Goal: Task Accomplishment & Management: Use online tool/utility

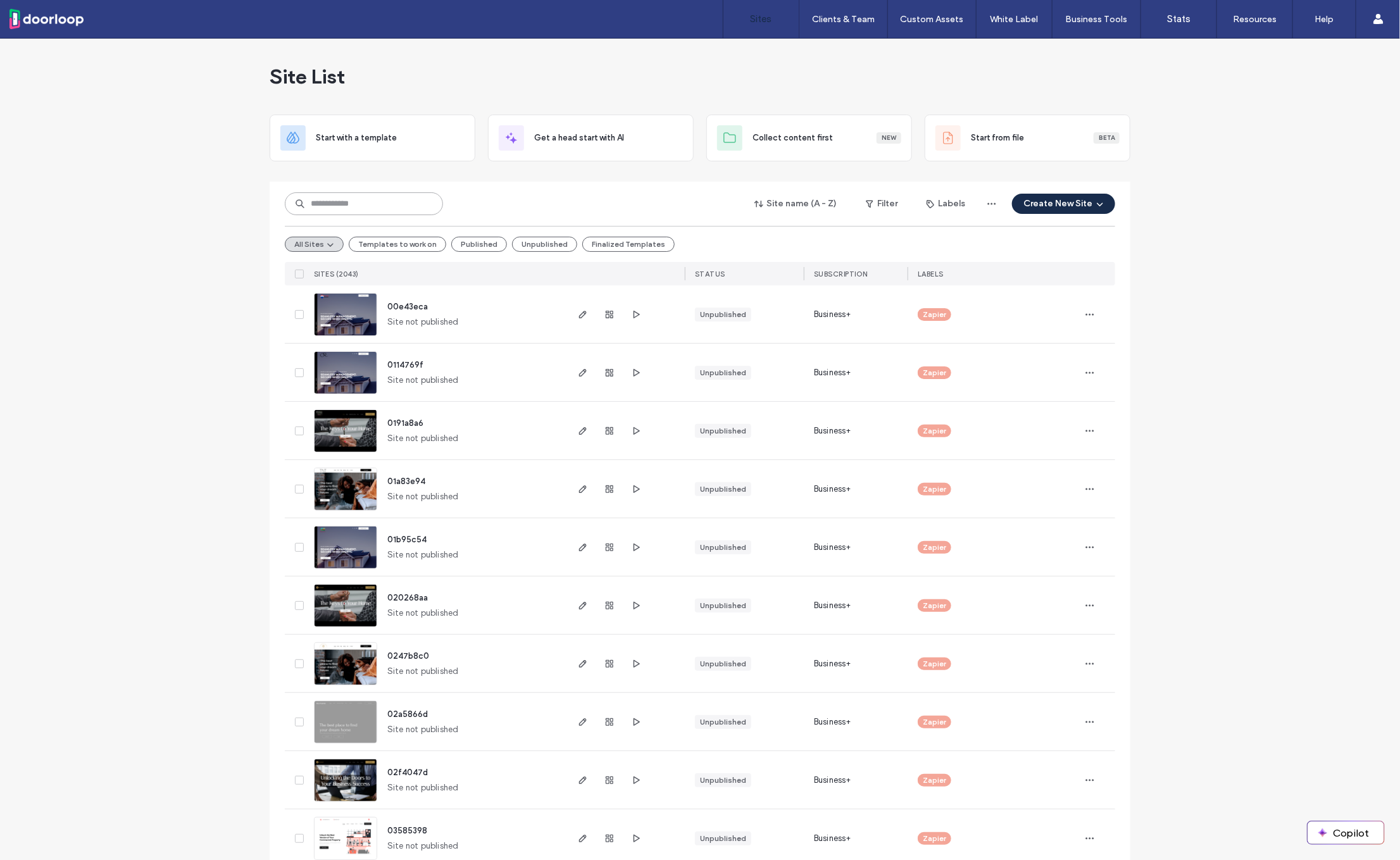
click at [374, 200] on input at bounding box center [363, 203] width 158 height 23
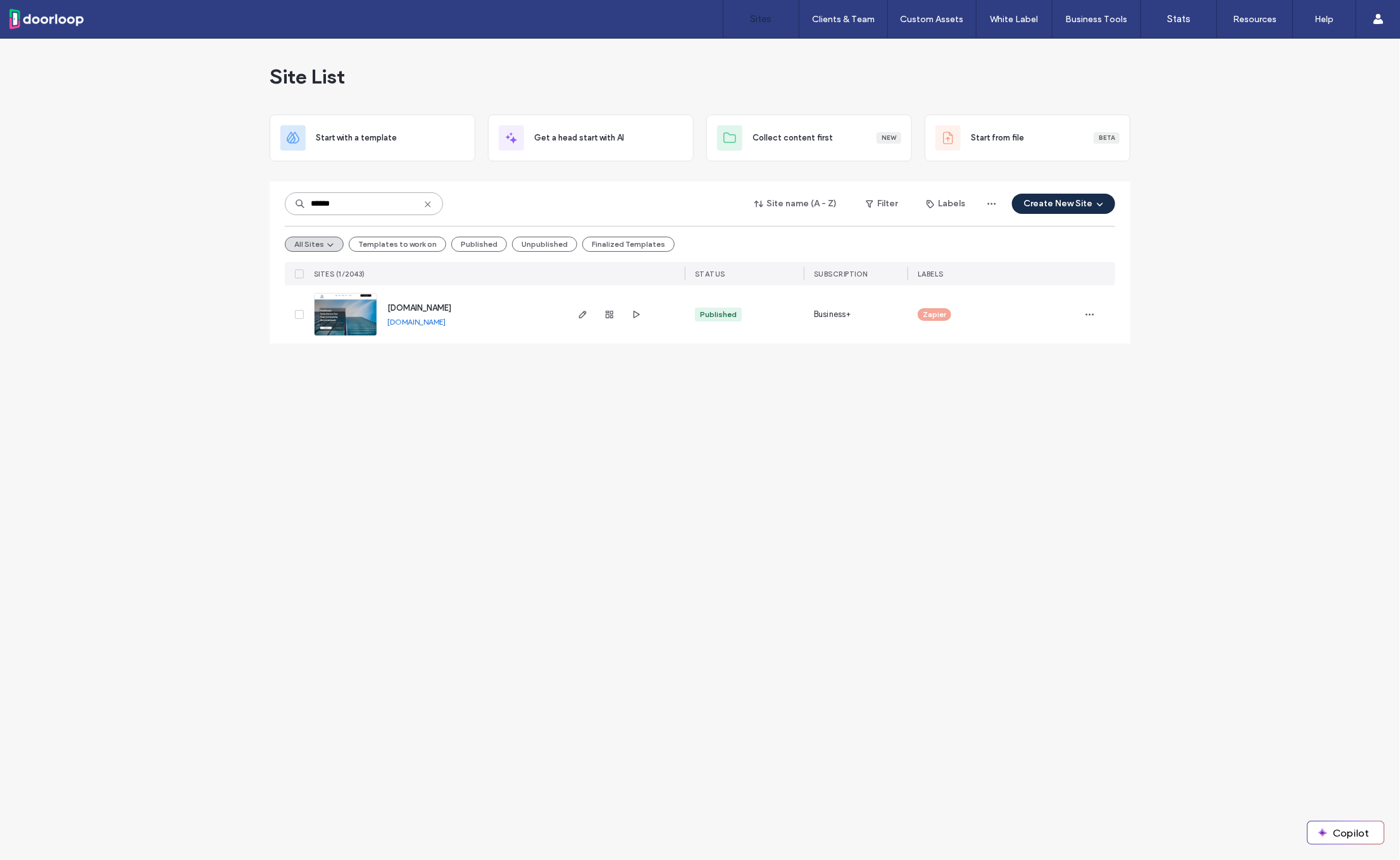
type input "******"
click at [411, 309] on span "[DOMAIN_NAME]" at bounding box center [419, 308] width 64 height 9
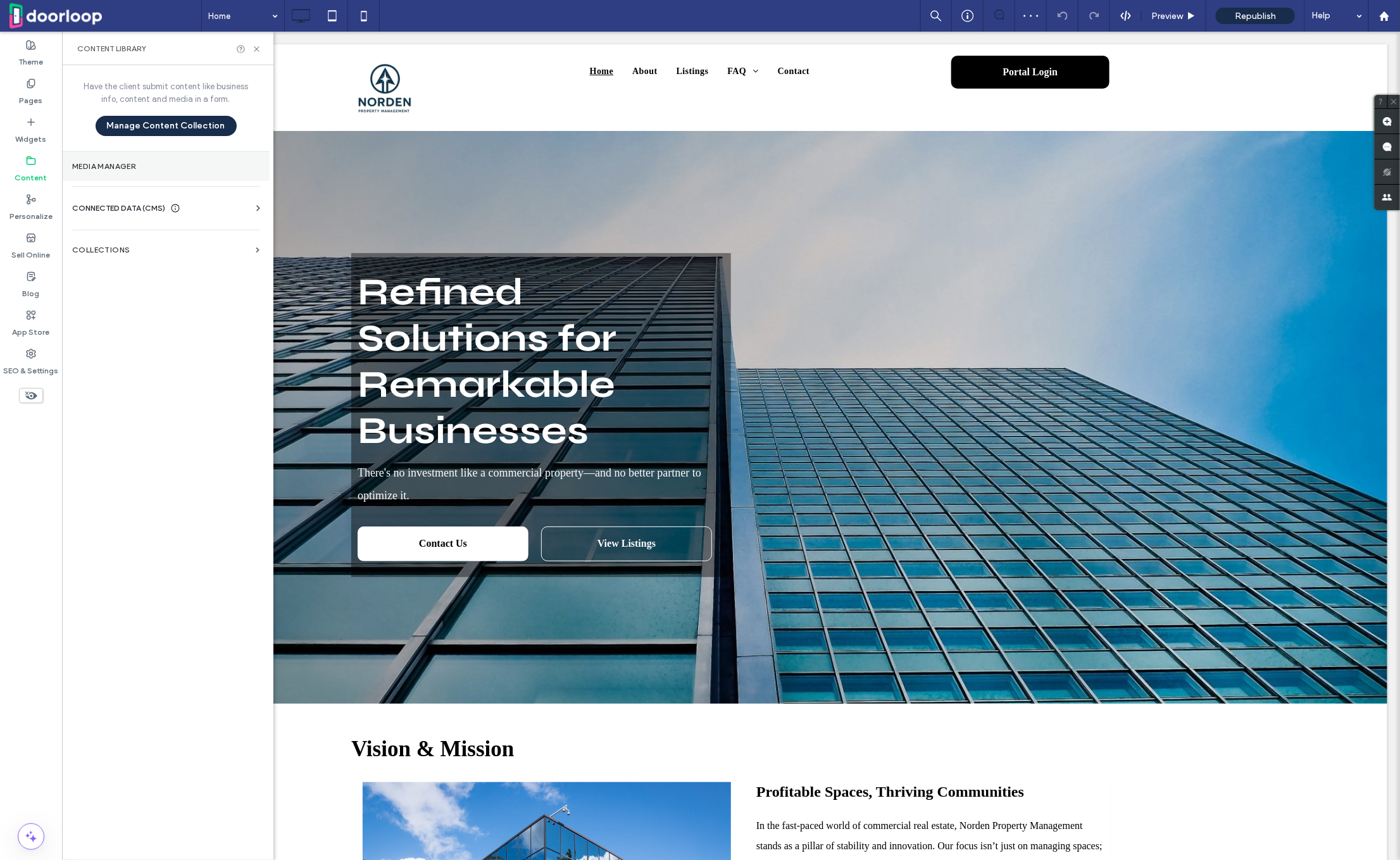
click at [101, 175] on section "Media Manager" at bounding box center [166, 166] width 208 height 29
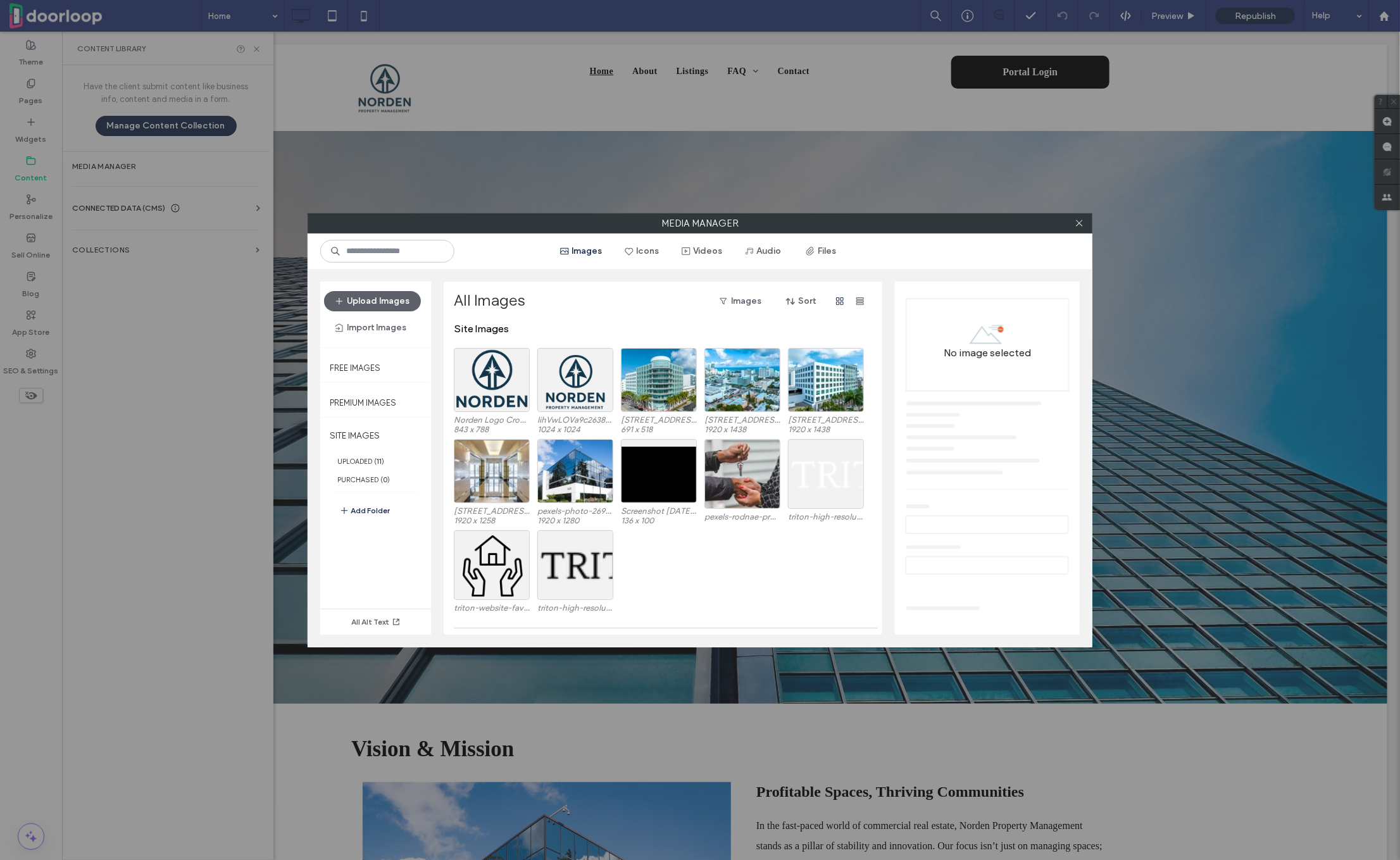
click at [99, 198] on div "Media Manager Images Icons Videos Audio Files Upload Images Import Images Free …" at bounding box center [700, 430] width 1400 height 860
click at [1074, 222] on div at bounding box center [1079, 223] width 19 height 19
click at [1079, 225] on icon at bounding box center [1080, 223] width 9 height 9
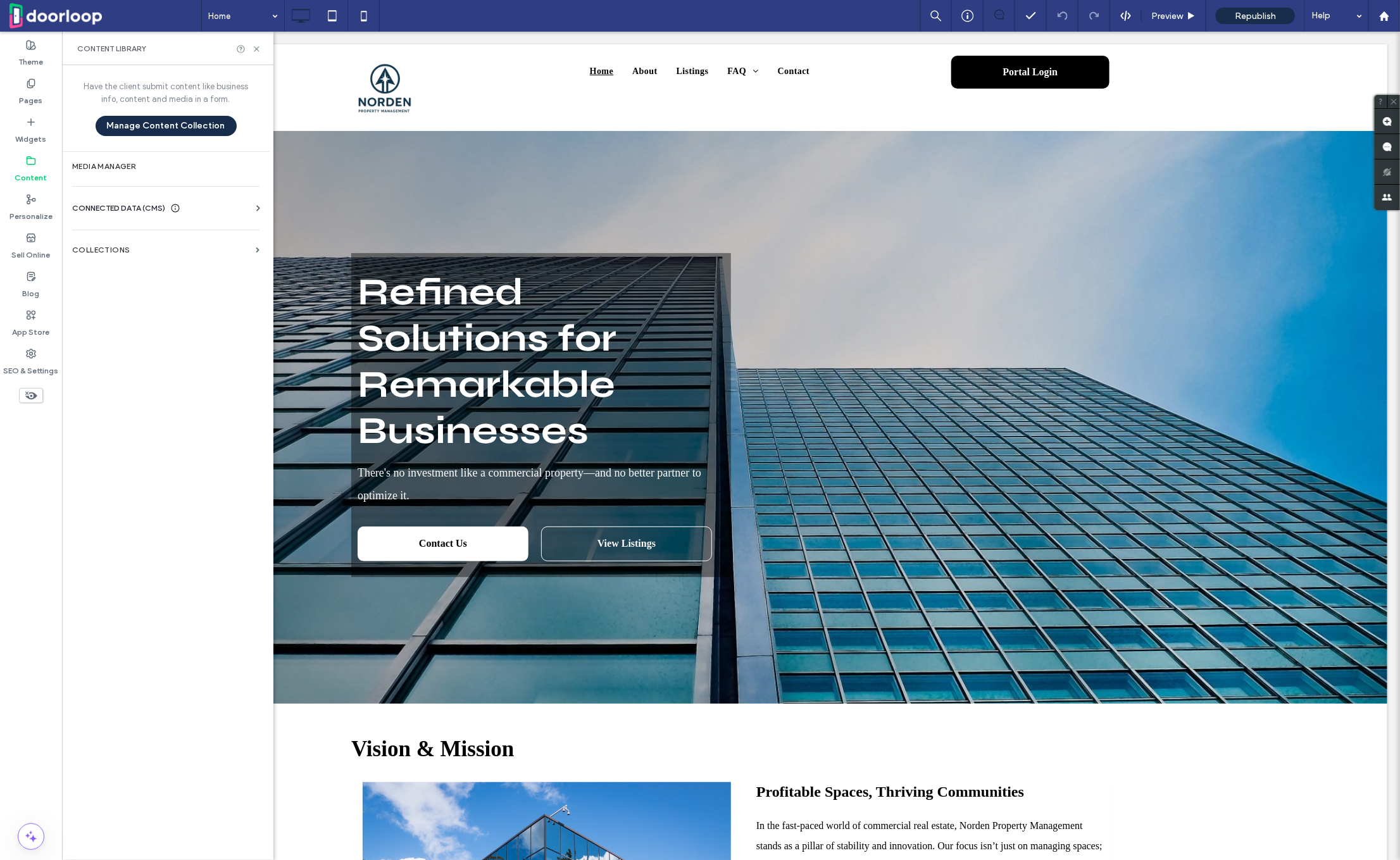
click at [149, 220] on div "Business Info Business Text Business Images Find and Replace" at bounding box center [168, 219] width 192 height 10
click at [148, 213] on span "CONNECTED DATA (CMS)" at bounding box center [119, 208] width 93 height 12
click at [145, 239] on label "Business Info" at bounding box center [168, 239] width 172 height 9
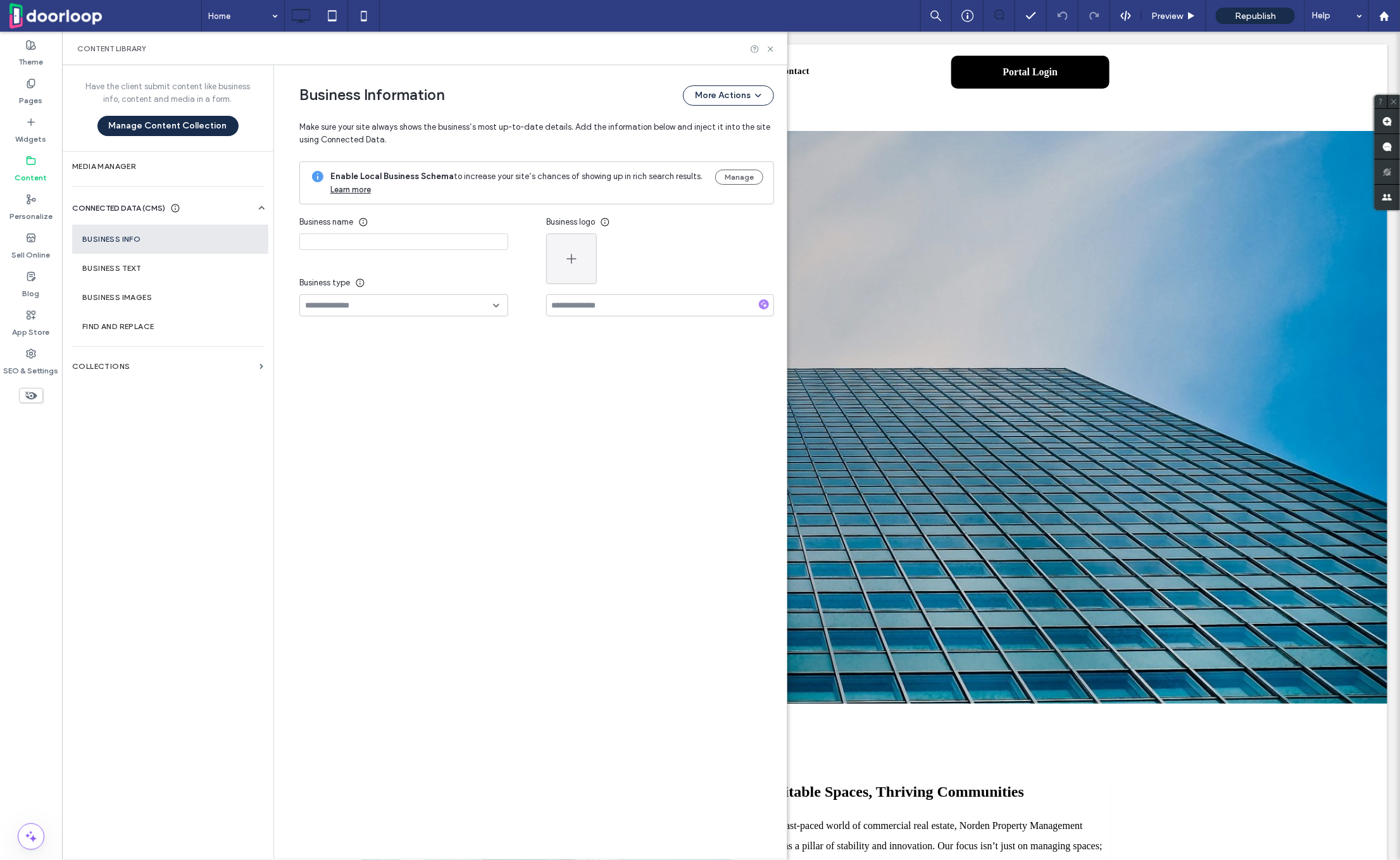
type input "**********"
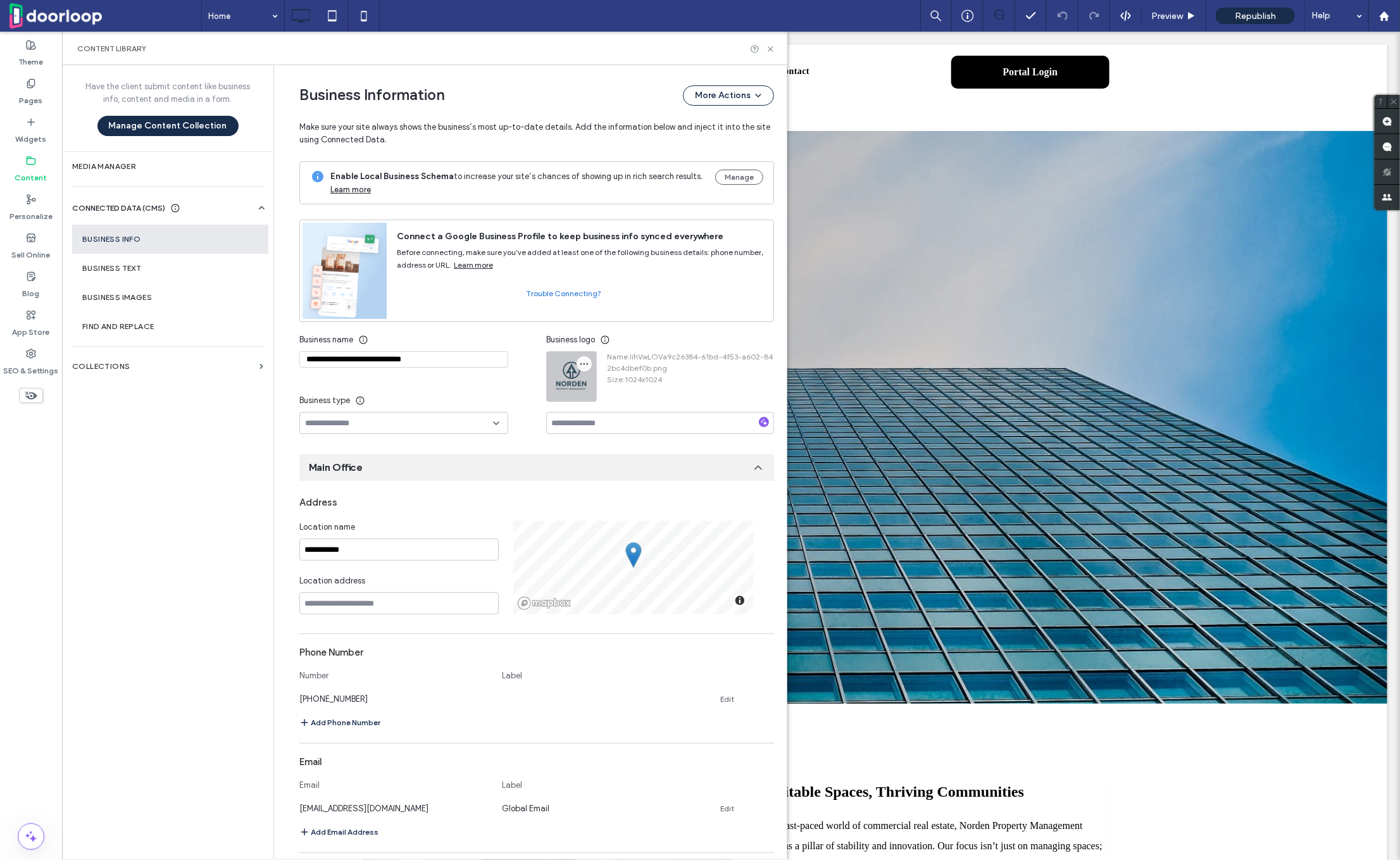
click at [579, 358] on icon "button" at bounding box center [584, 363] width 10 height 10
click at [632, 391] on span "Replace Image" at bounding box center [625, 393] width 56 height 12
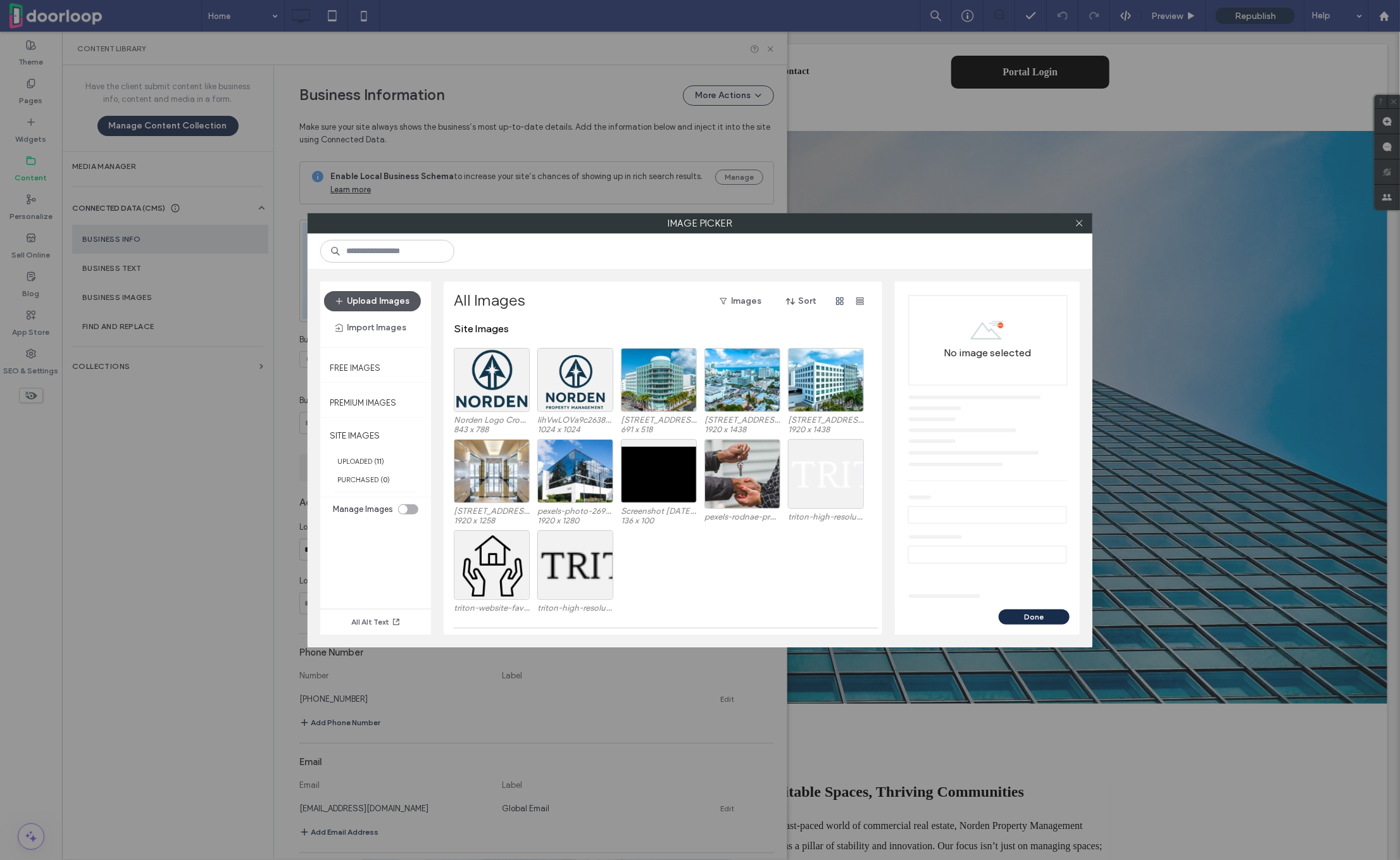
click at [359, 302] on button "Upload Images" at bounding box center [373, 301] width 97 height 20
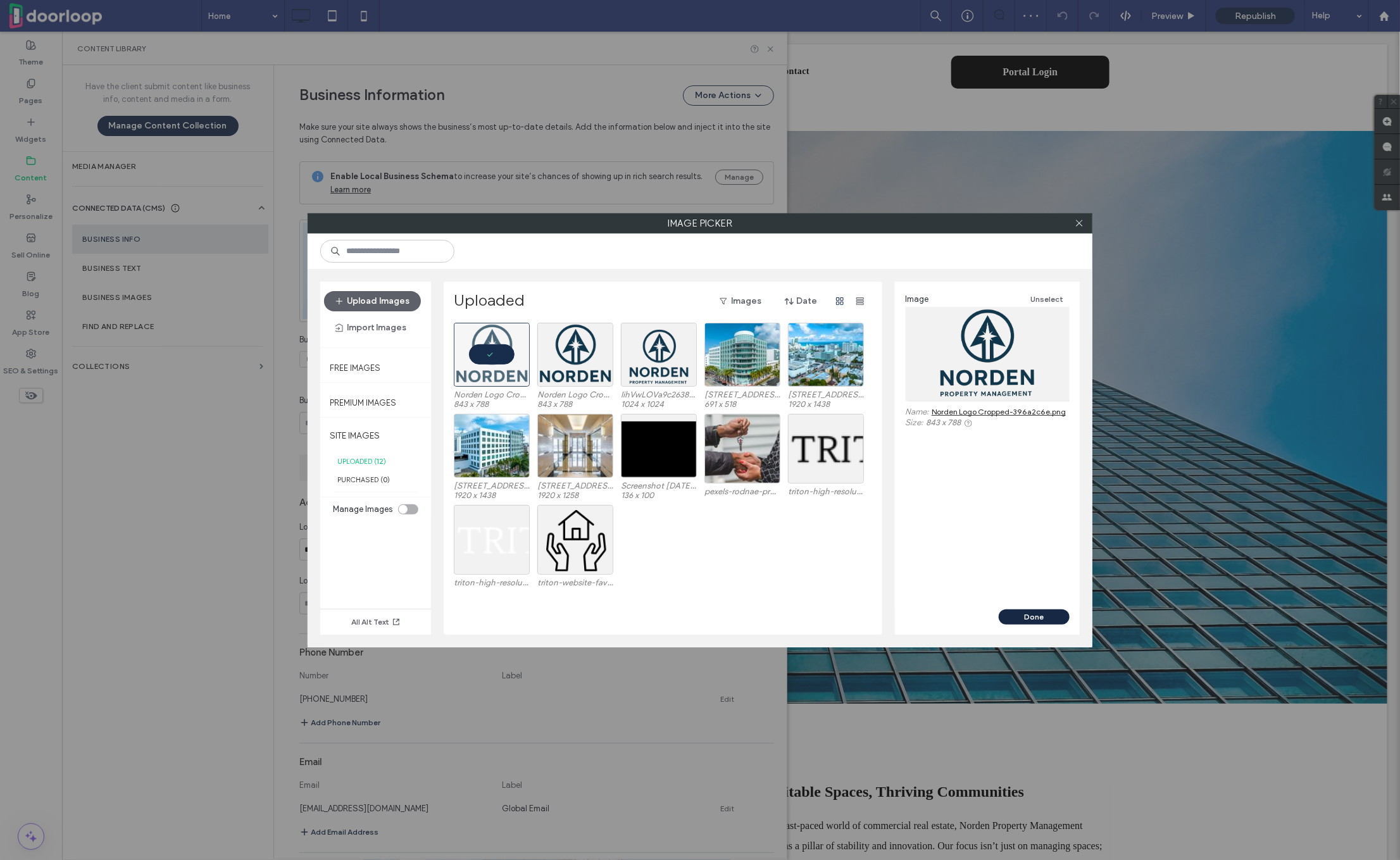
click at [1043, 610] on button "Done" at bounding box center [1034, 617] width 71 height 16
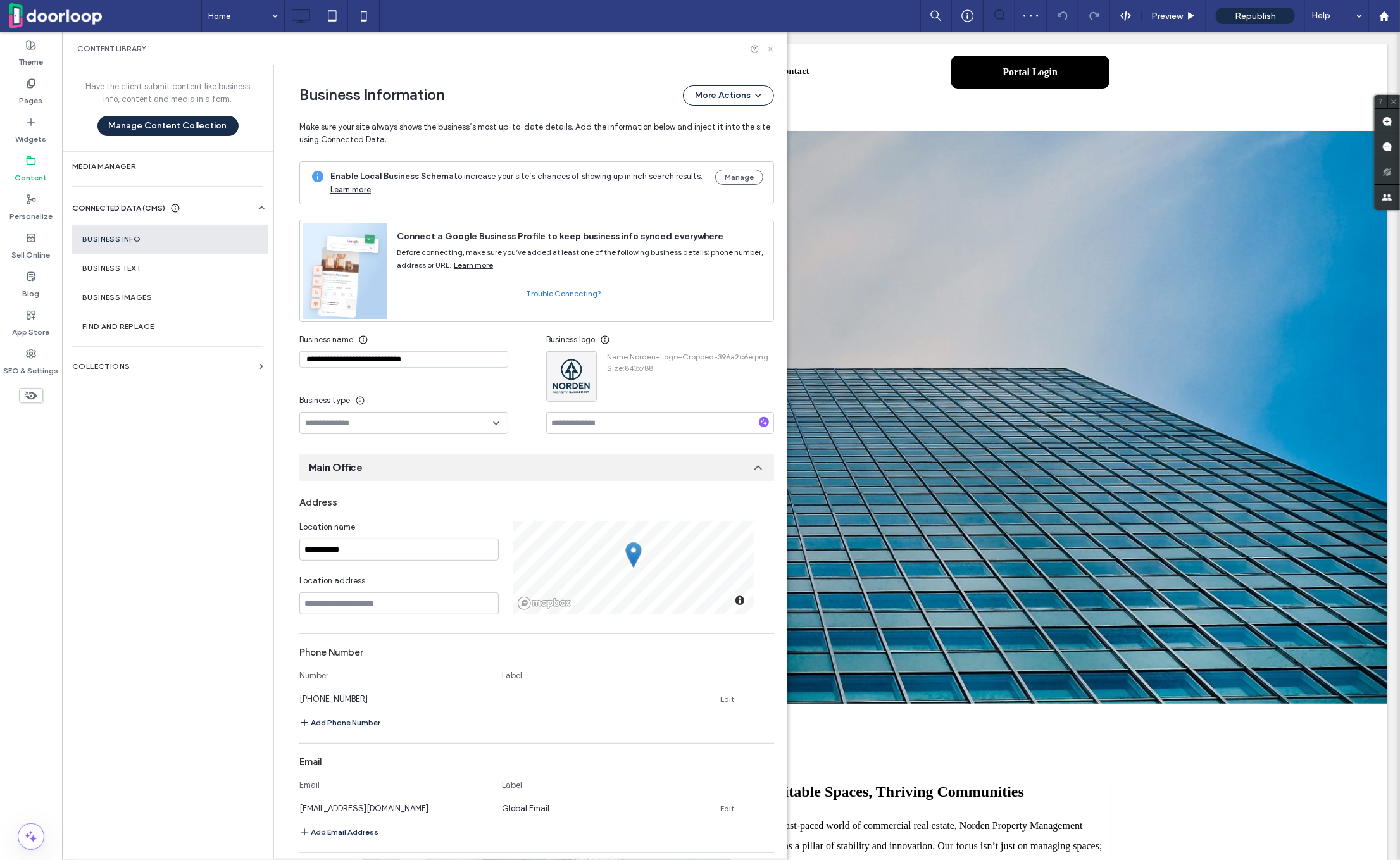
click at [770, 50] on icon at bounding box center [771, 49] width 9 height 9
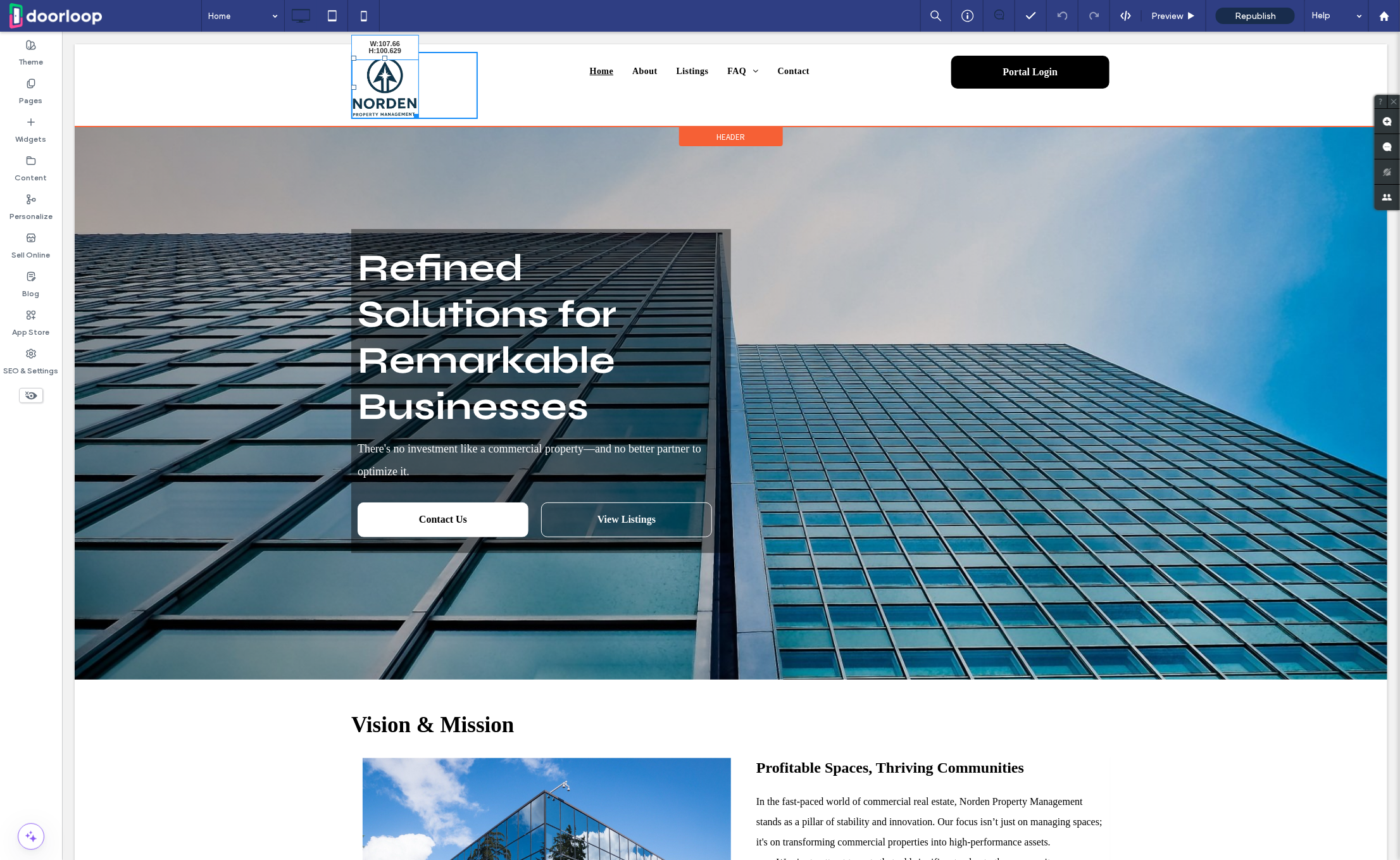
drag, startPoint x: 413, startPoint y: 111, endPoint x: 429, endPoint y: 112, distance: 16.0
click at [429, 112] on div "W:107.66 H:100.629 Click To Paste" at bounding box center [414, 85] width 127 height 67
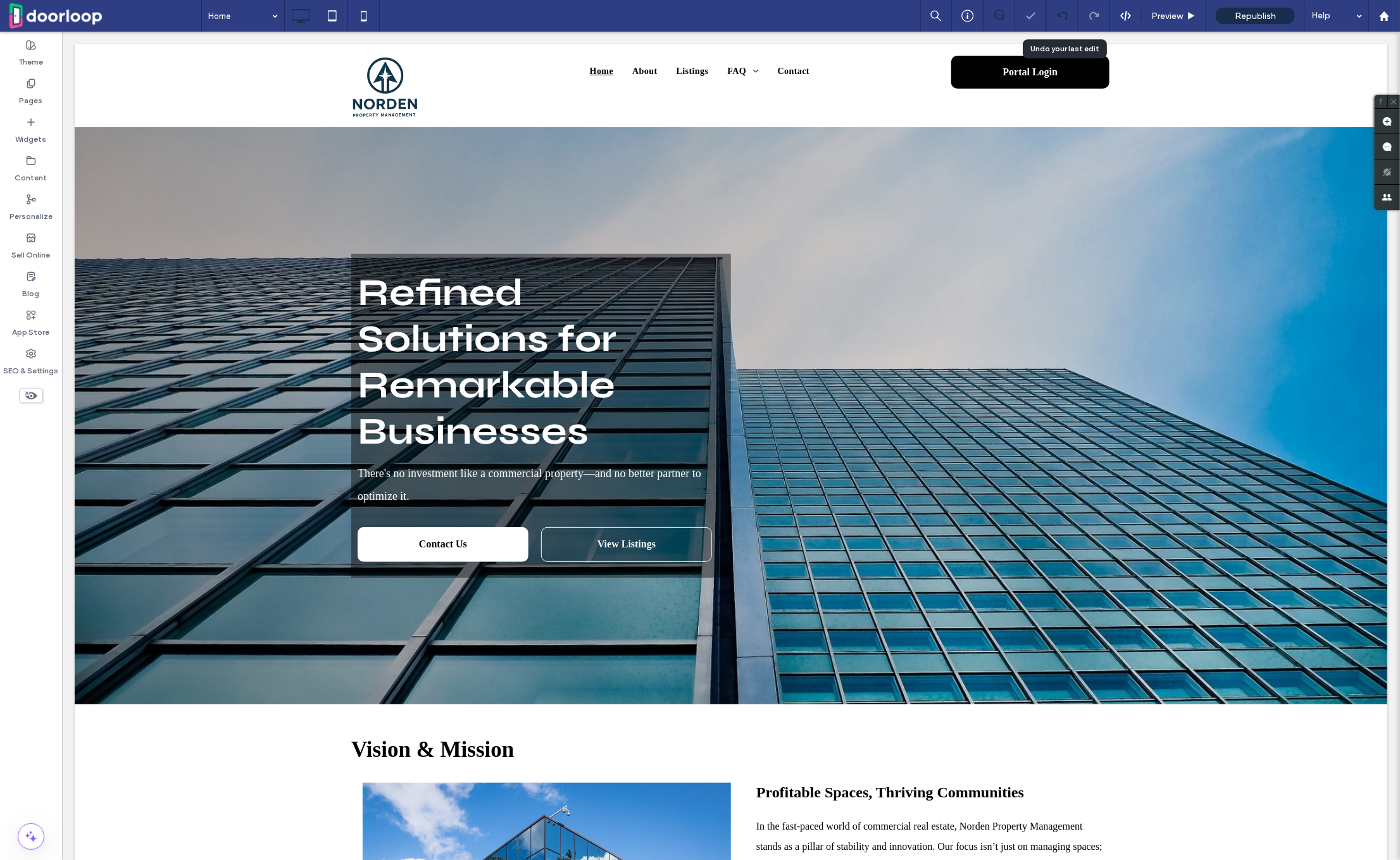
click at [1065, 13] on icon at bounding box center [1062, 16] width 10 height 10
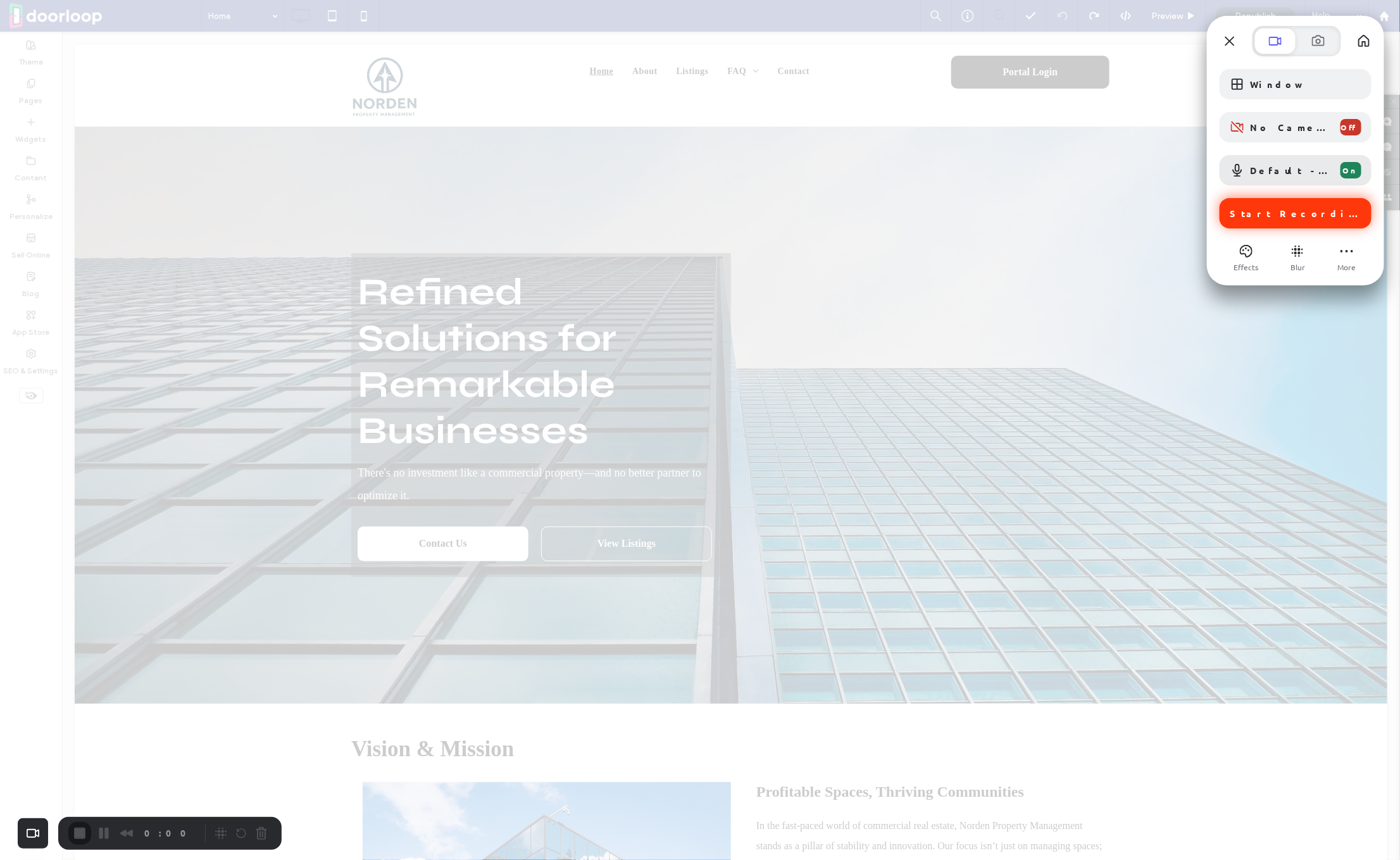
click at [1296, 210] on span "Start Recording" at bounding box center [1297, 213] width 135 height 12
click at [1272, 165] on span "Default - MacBook Pro Microphone (Built-in)" at bounding box center [1290, 170] width 80 height 12
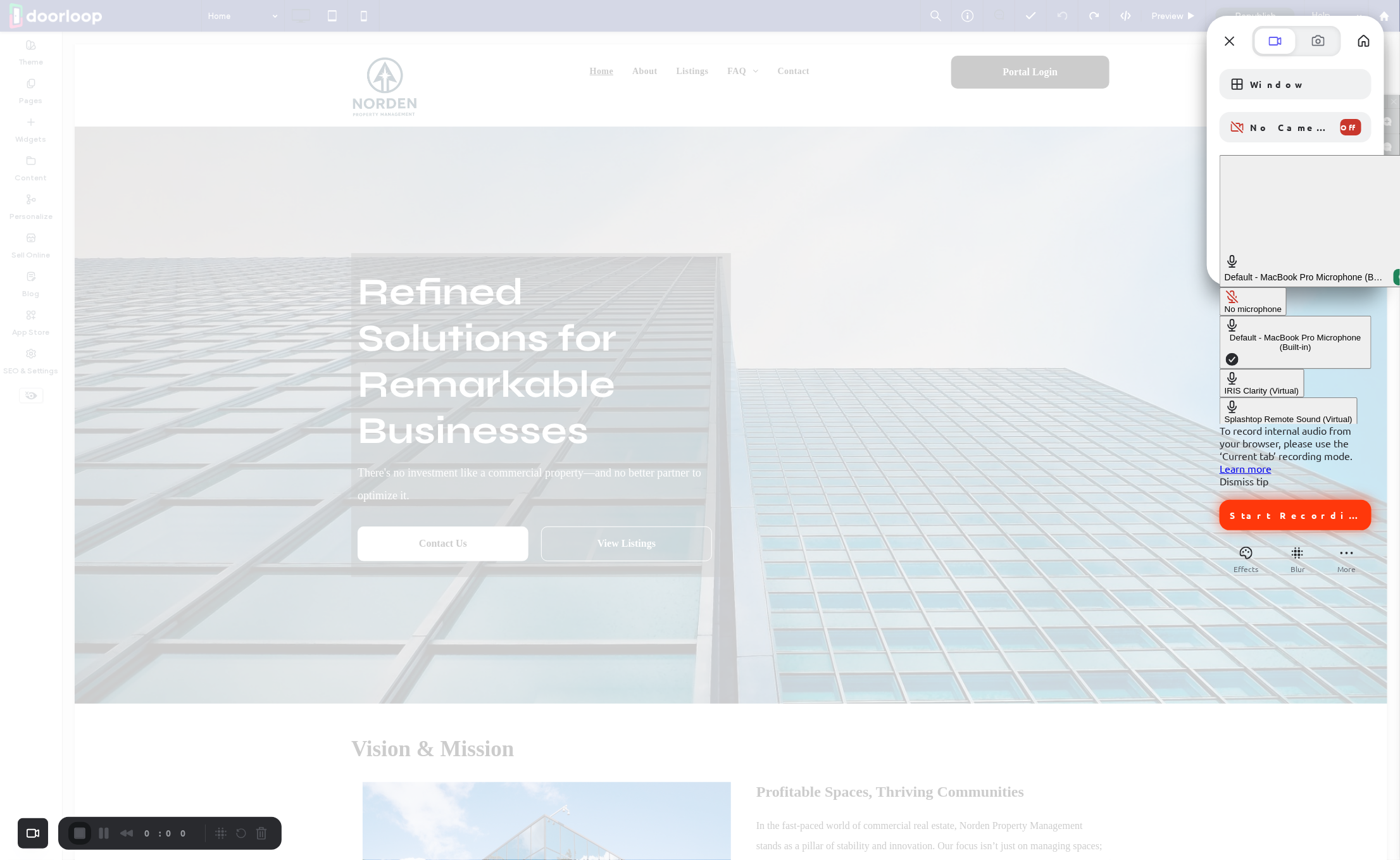
click at [1225, 304] on div "No microphone" at bounding box center [1253, 309] width 57 height 9
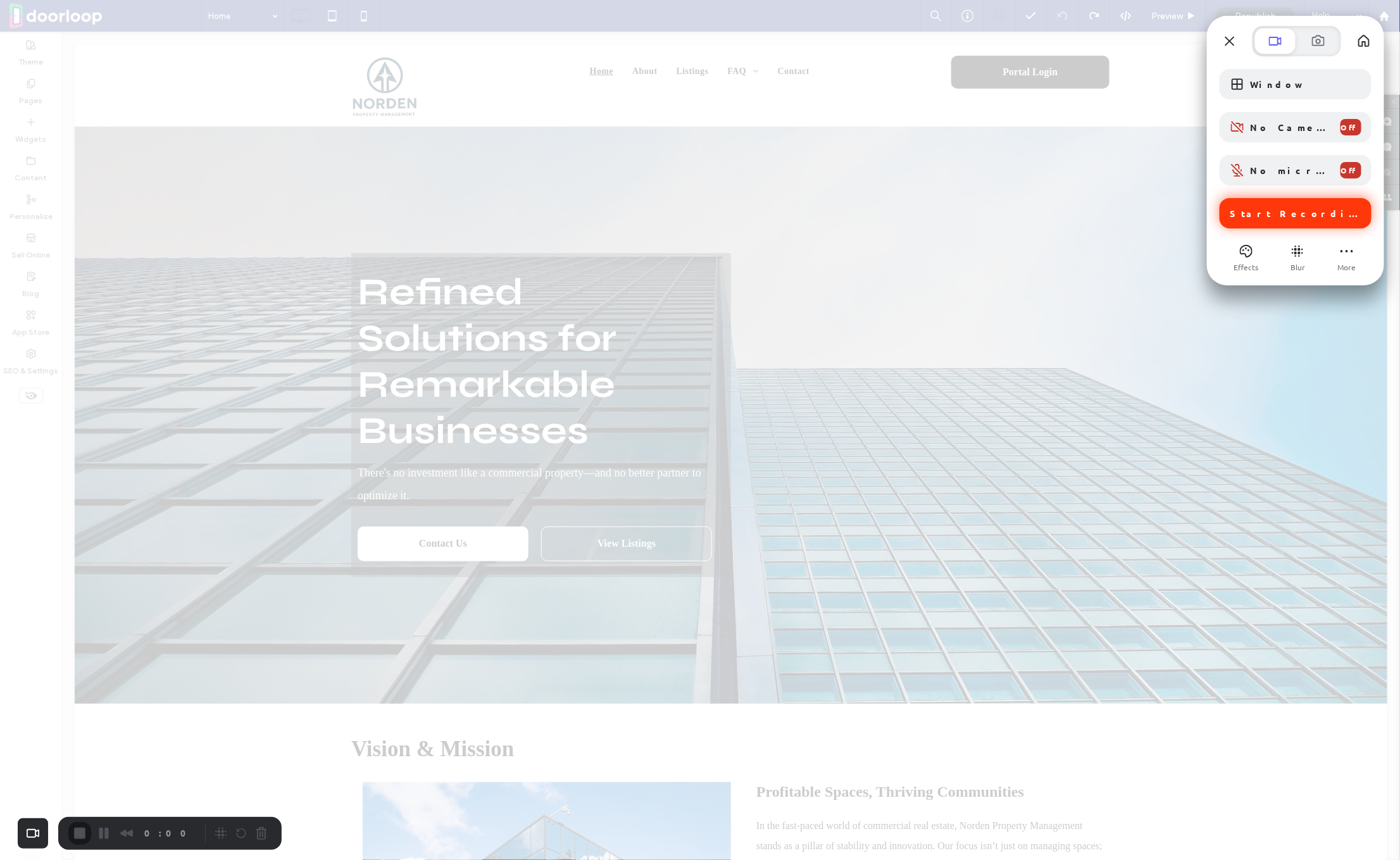
click at [1282, 213] on span "Start Recording" at bounding box center [1297, 213] width 135 height 12
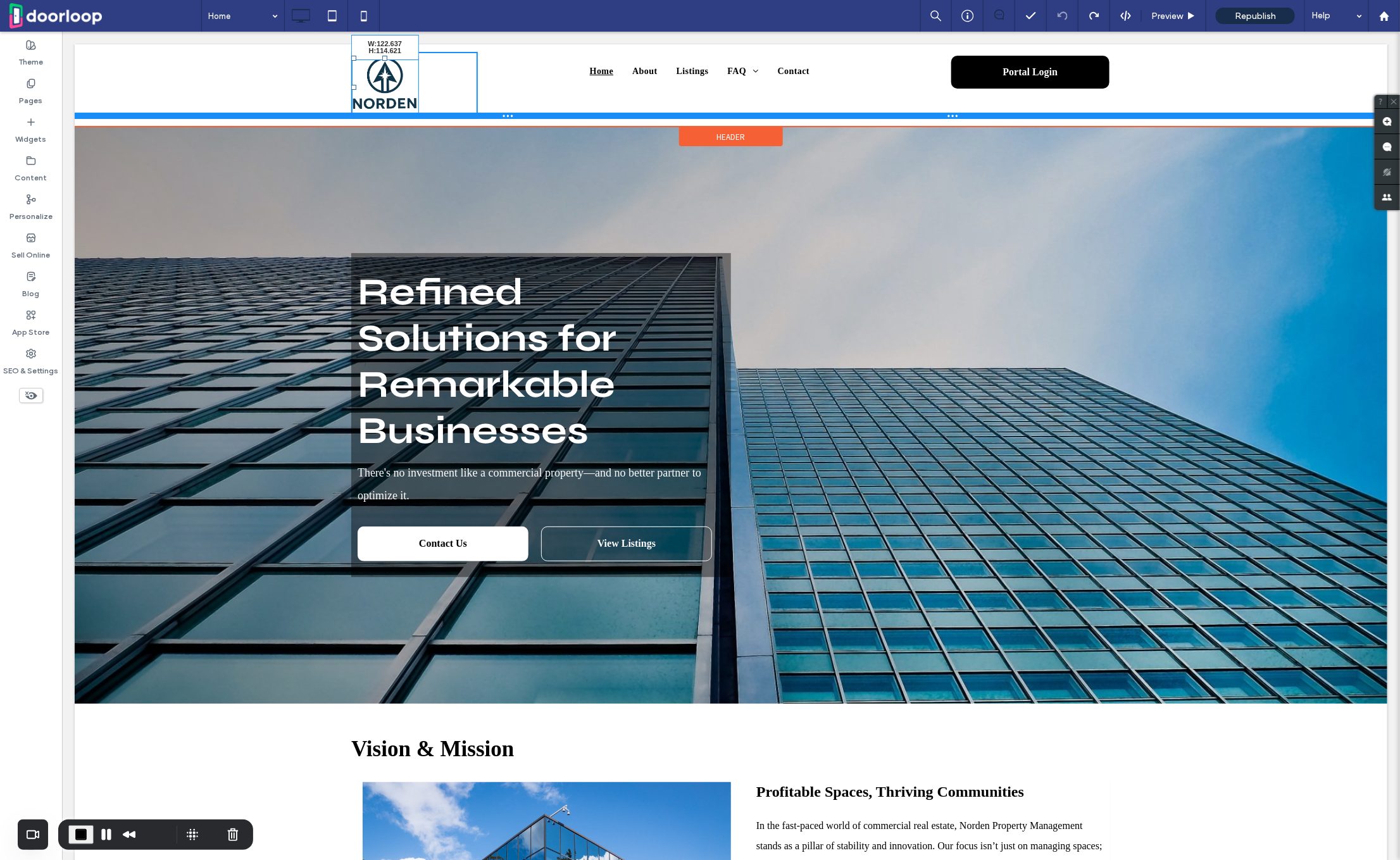
drag, startPoint x: 415, startPoint y: 115, endPoint x: 440, endPoint y: 124, distance: 26.6
click at [440, 118] on div "W:122.637 H:114.621 Click To Paste Home About Listings FAQ Commercial Tenants F…" at bounding box center [730, 85] width 1313 height 67
